Goal: Book appointment/travel/reservation

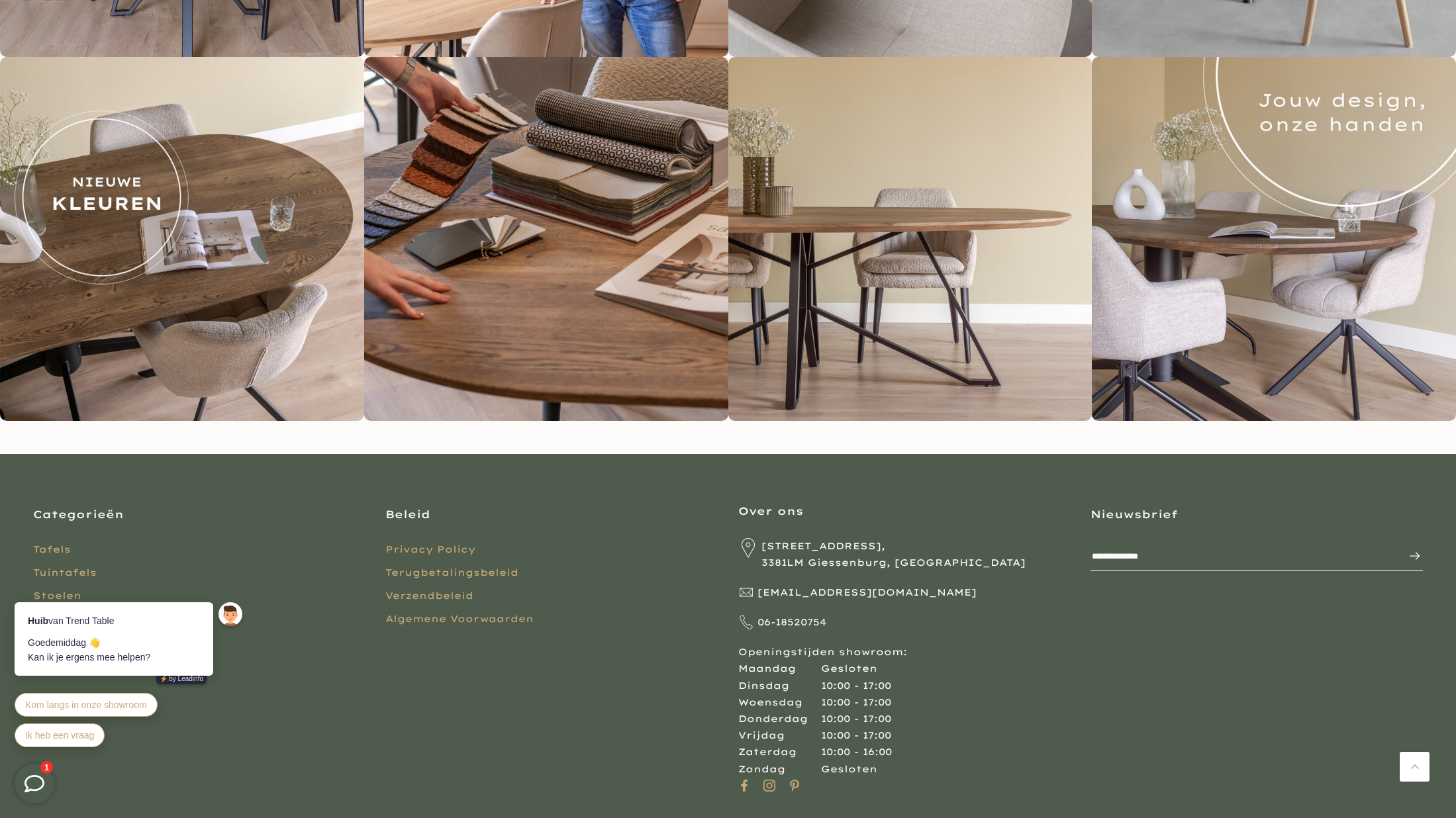
scroll to position [2745, 0]
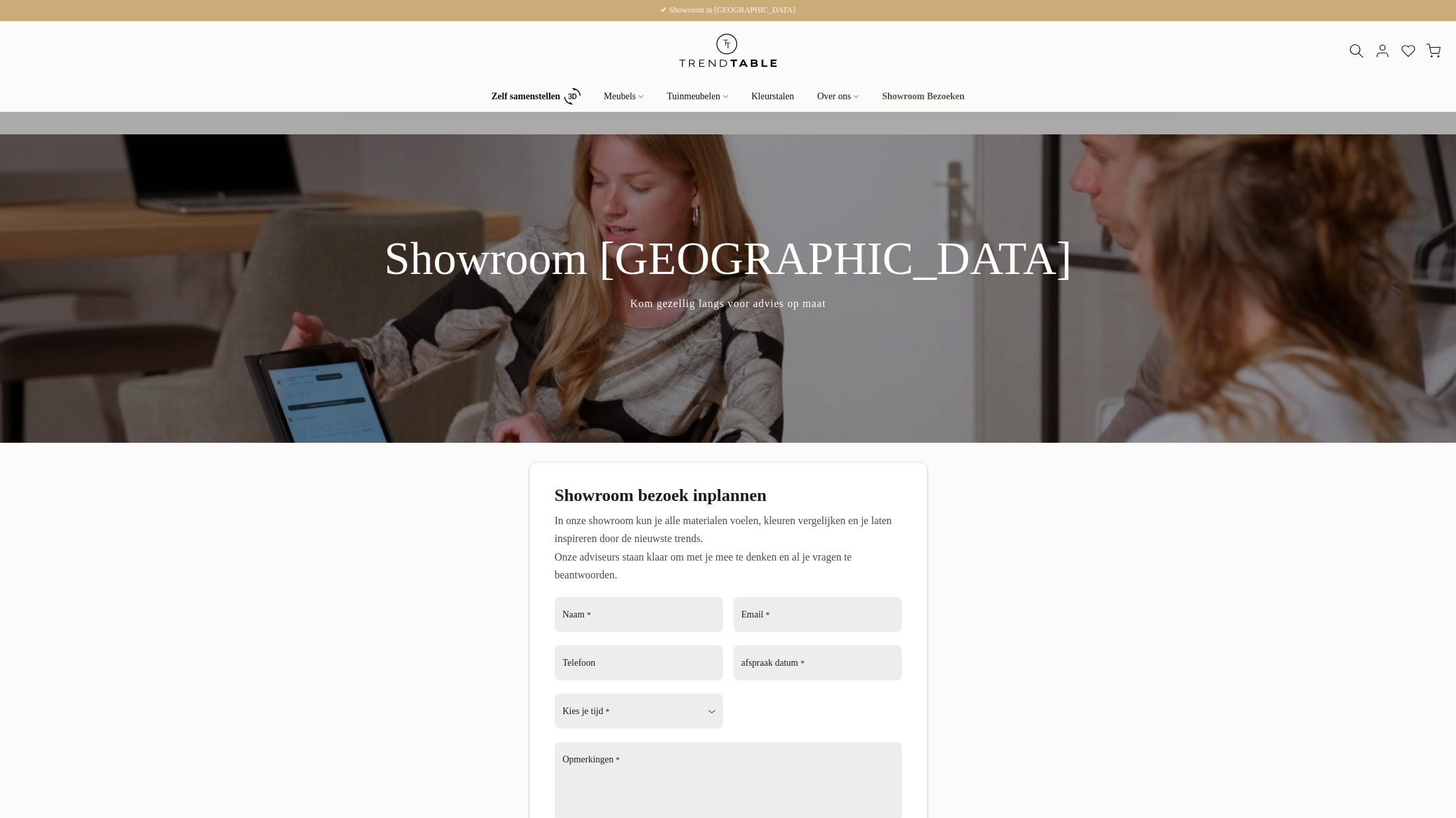
scroll to position [223, 0]
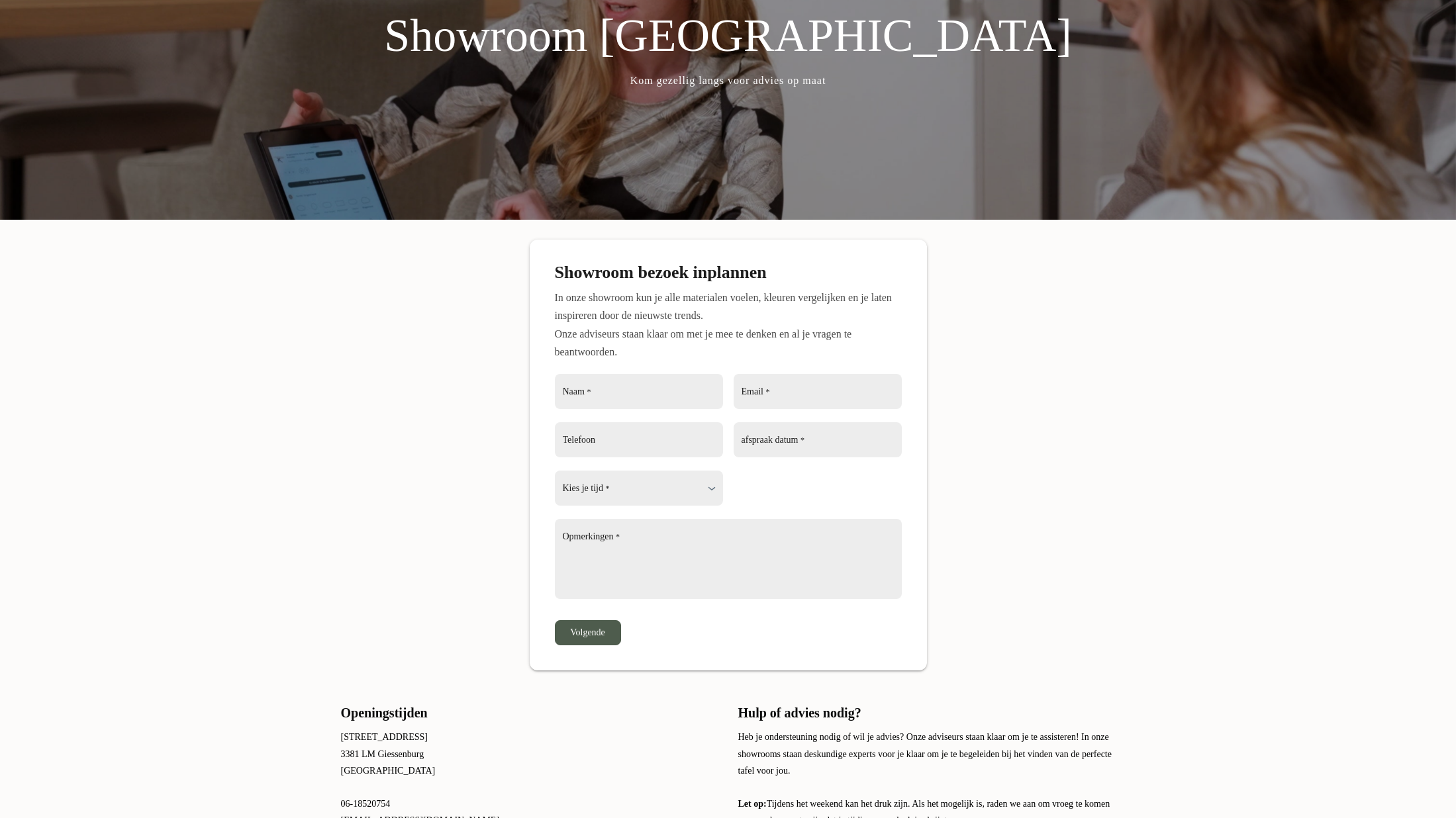
click at [798, 389] on input "Email *" at bounding box center [817, 391] width 168 height 35
click at [630, 396] on input "Naam *" at bounding box center [639, 391] width 168 height 35
click at [1008, 374] on div "Showroom bezoek inplannen In onze showroom kun je alle materialen voelen, kleur…" at bounding box center [728, 455] width 1456 height 431
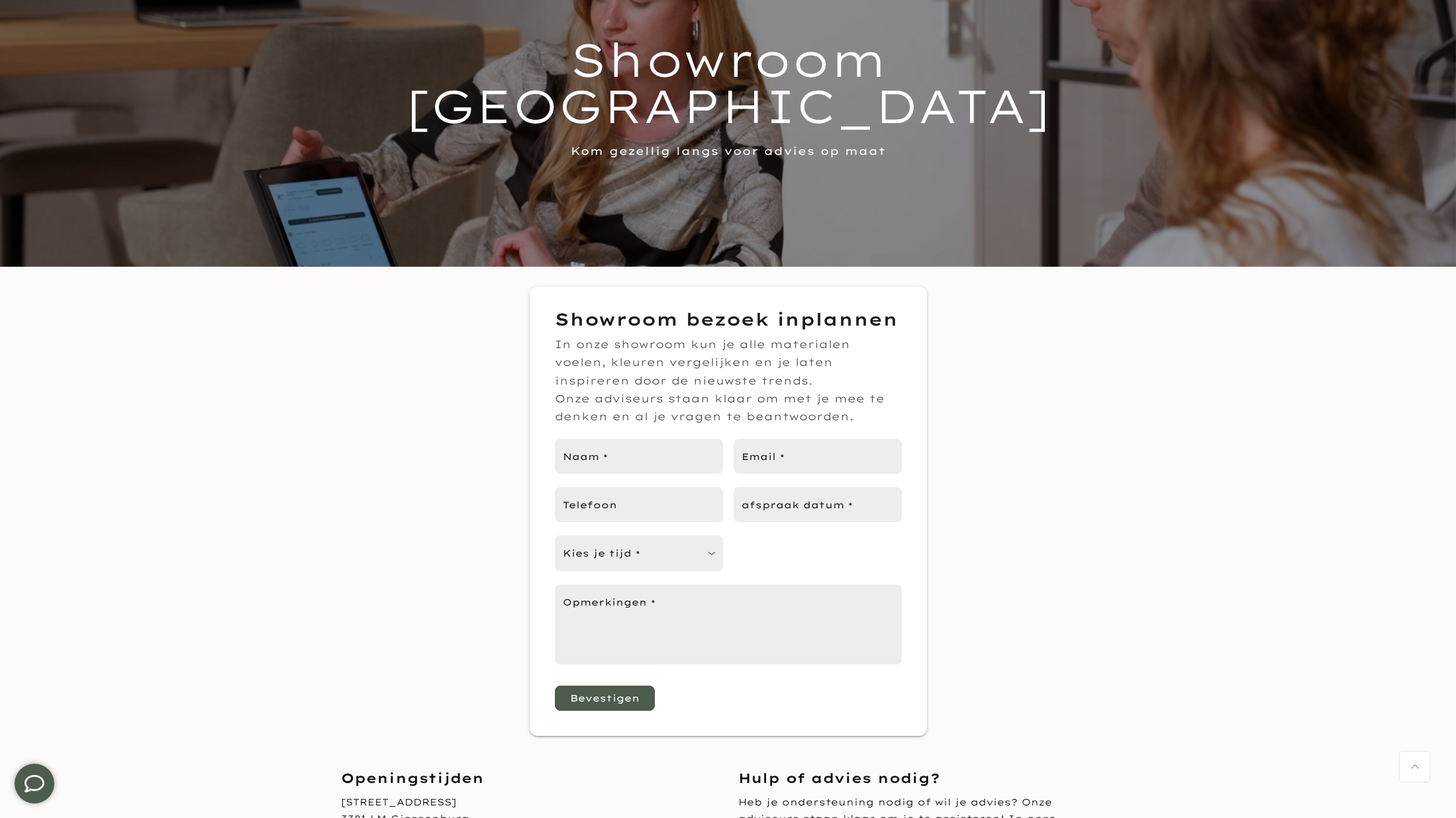
scroll to position [176, 0]
click at [595, 463] on input "Naam *" at bounding box center [639, 456] width 168 height 35
type input "*********"
click at [1068, 458] on div "Showroom bezoek inplannen In onze showroom kun je alle materialen voelen, kleur…" at bounding box center [728, 511] width 1456 height 449
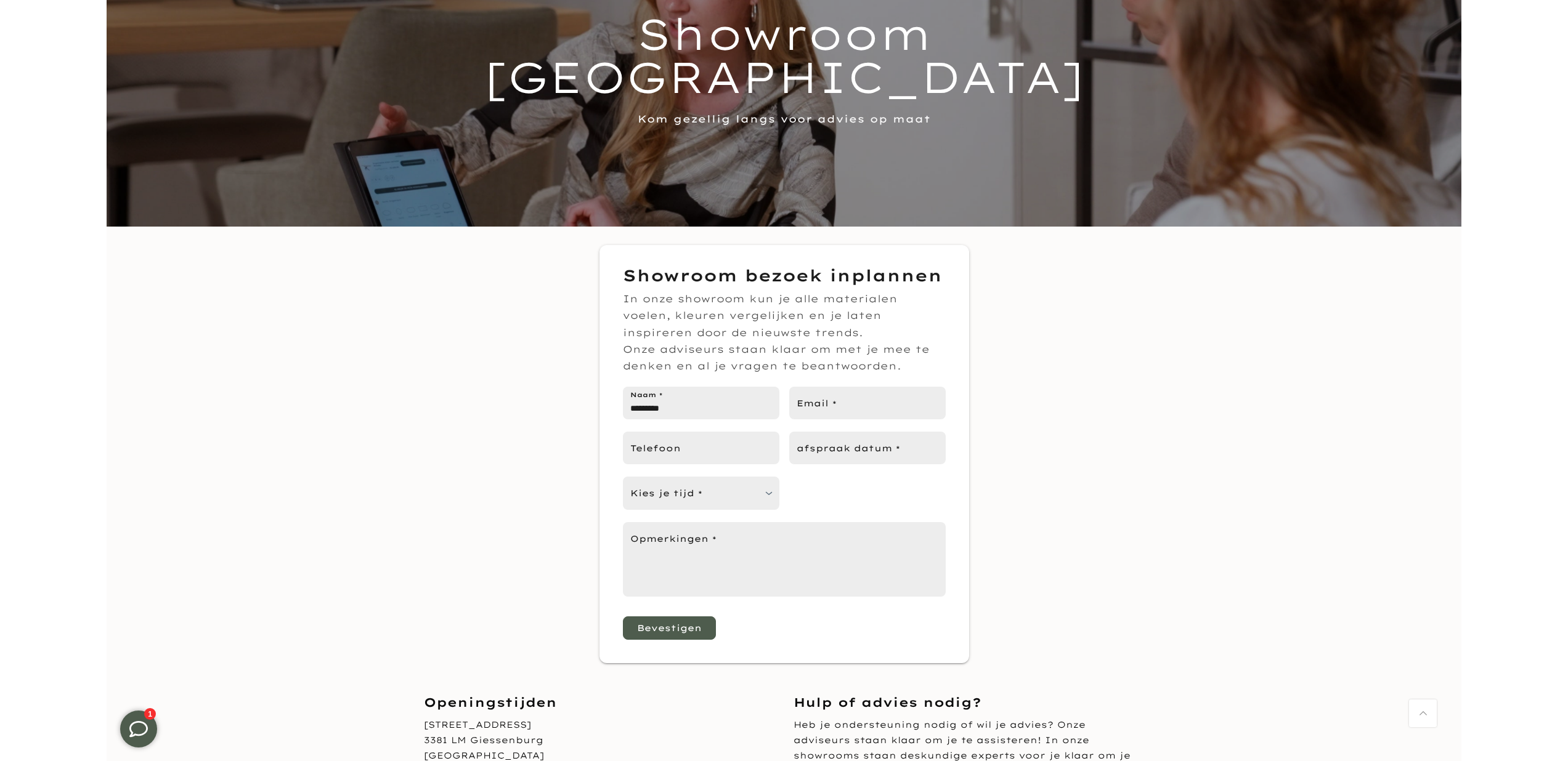
scroll to position [184, 0]
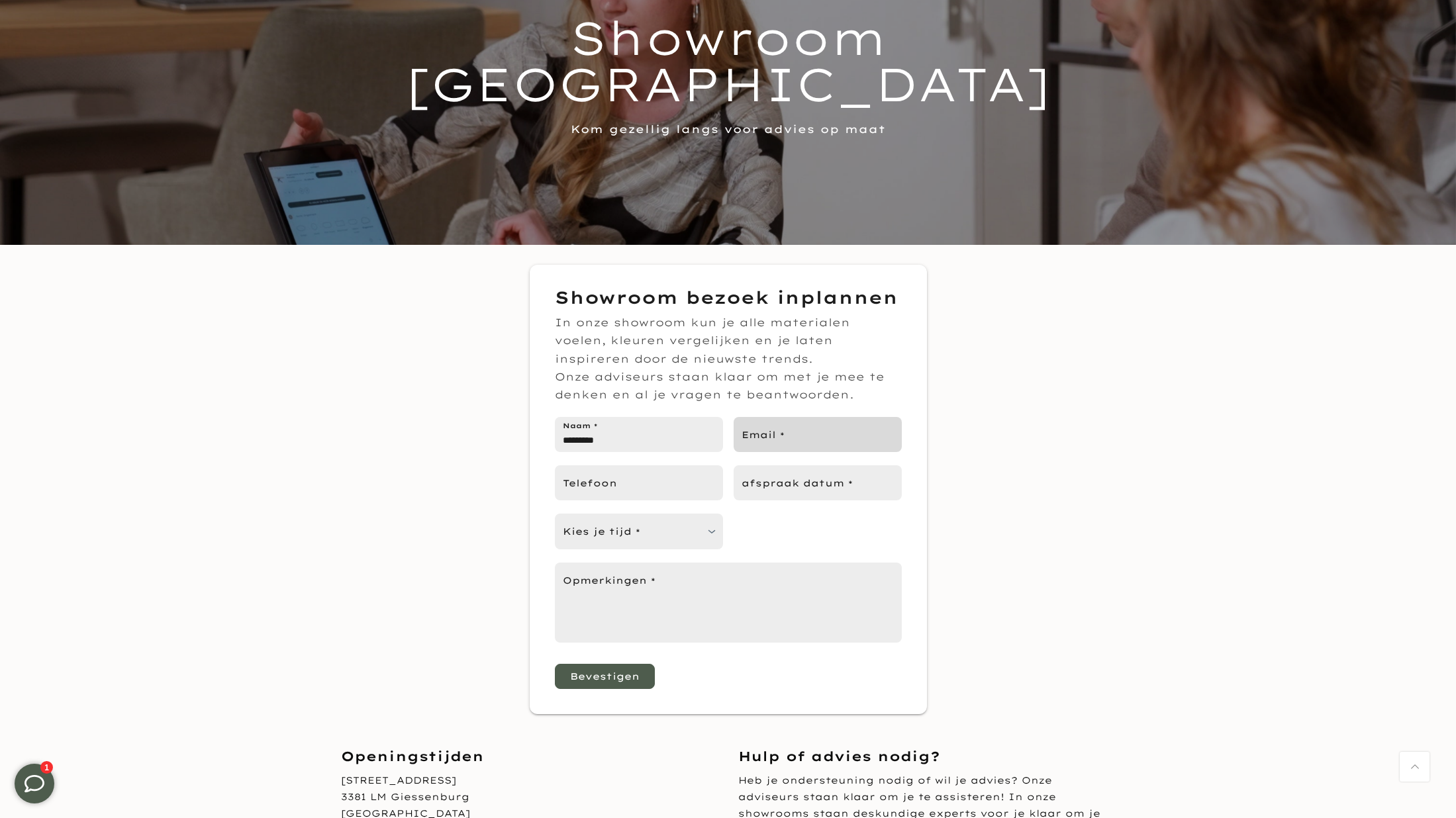
click at [811, 440] on input "Email *" at bounding box center [817, 434] width 168 height 35
type input "*******"
click at [1176, 382] on div "Showroom bezoek inplannen In onze showroom kun je alle materialen voelen, kleur…" at bounding box center [728, 489] width 1456 height 449
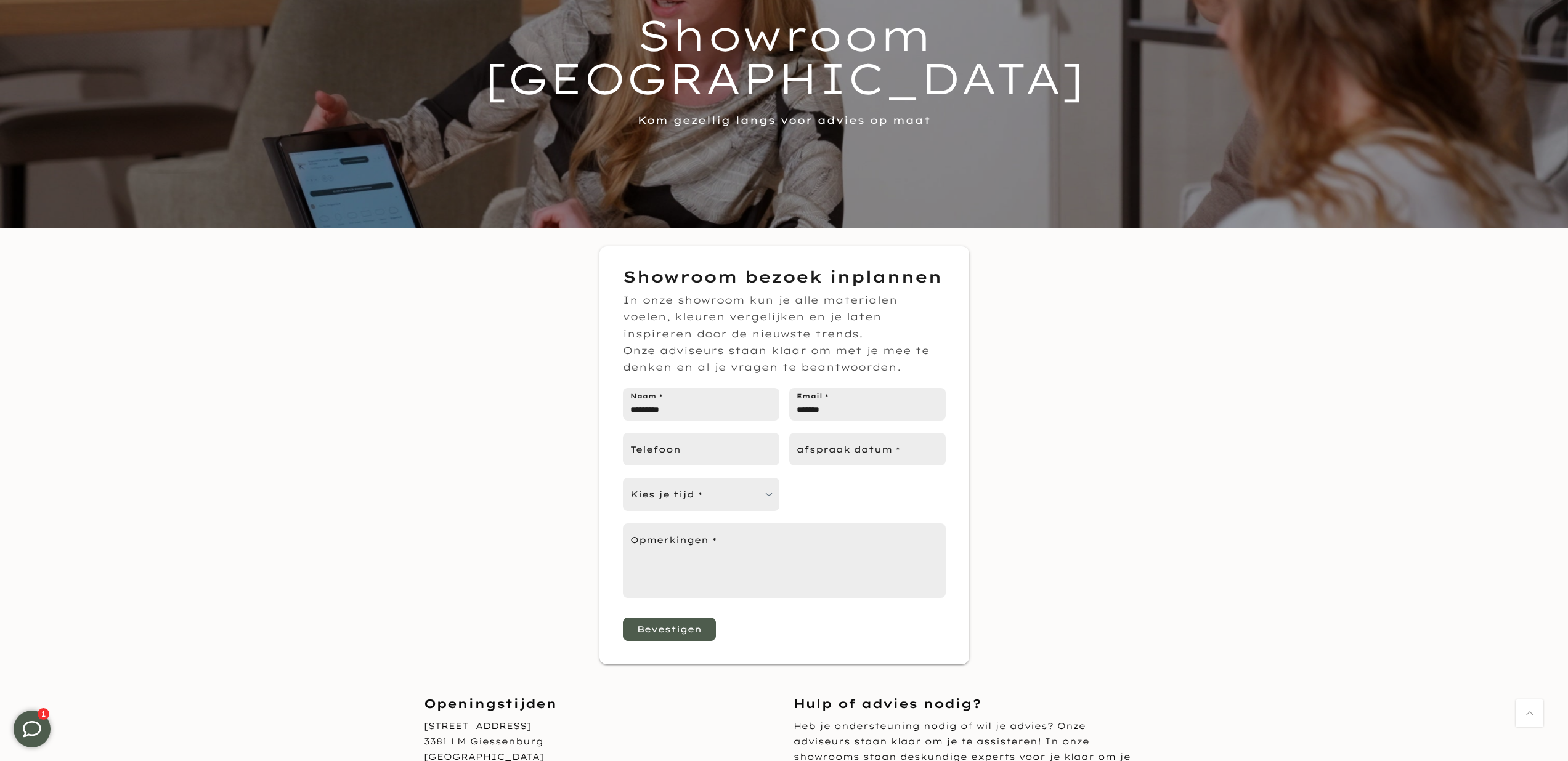
scroll to position [7, 0]
